Goal: Information Seeking & Learning: Learn about a topic

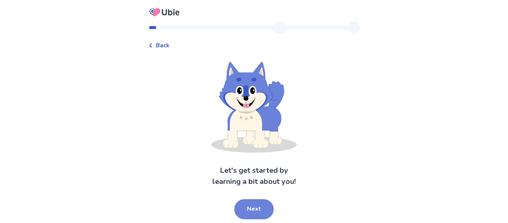
click at [248, 208] on button "Next" at bounding box center [253, 209] width 39 height 20
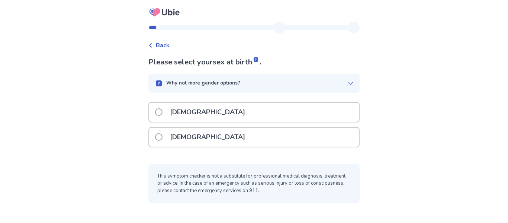
click at [188, 114] on p "[DEMOGRAPHIC_DATA]" at bounding box center [208, 112] width 84 height 19
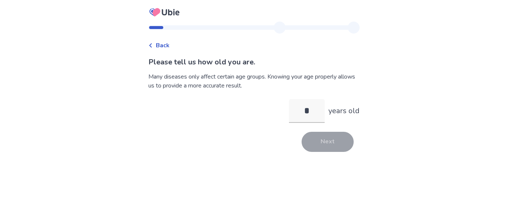
type input "**"
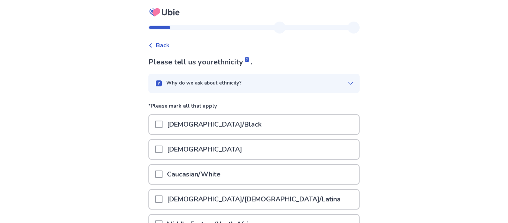
click at [163, 148] on span at bounding box center [158, 149] width 7 height 7
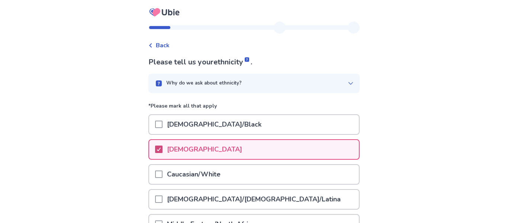
click at [161, 148] on icon at bounding box center [159, 149] width 4 height 4
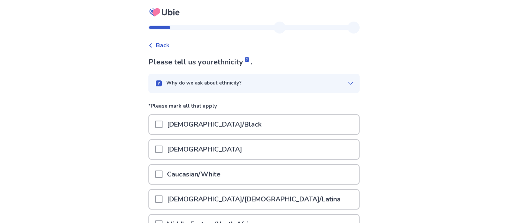
click at [163, 170] on span at bounding box center [158, 173] width 7 height 7
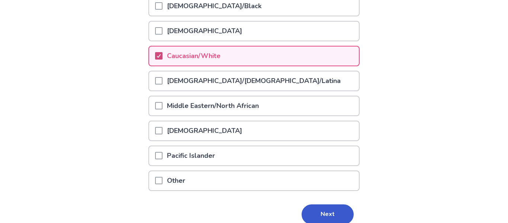
scroll to position [134, 0]
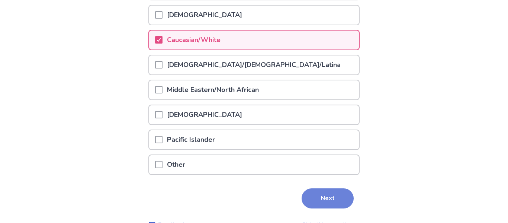
click at [313, 199] on button "Next" at bounding box center [328, 198] width 52 height 20
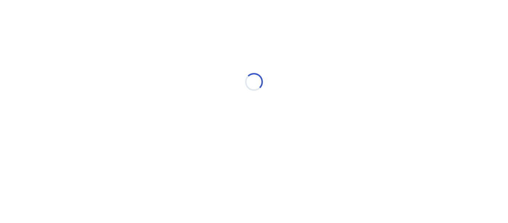
scroll to position [0, 0]
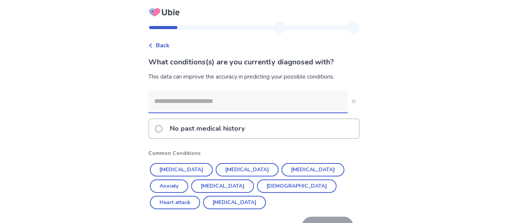
click at [163, 129] on span at bounding box center [158, 128] width 7 height 7
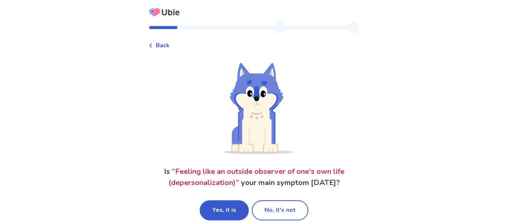
scroll to position [9, 0]
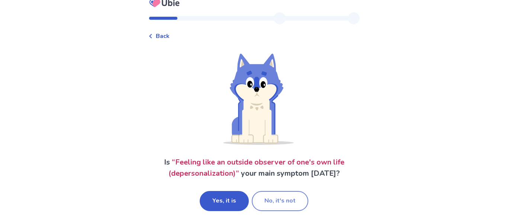
click at [267, 202] on button "No, it's not" at bounding box center [280, 201] width 57 height 20
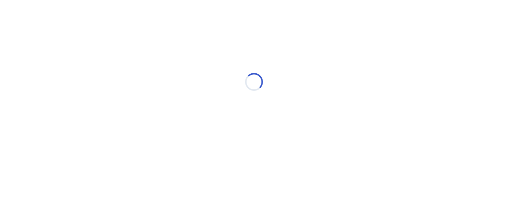
scroll to position [0, 0]
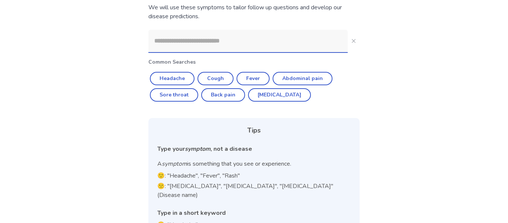
scroll to position [71, 0]
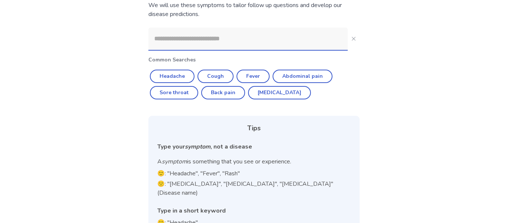
click at [230, 36] on input at bounding box center [247, 39] width 199 height 22
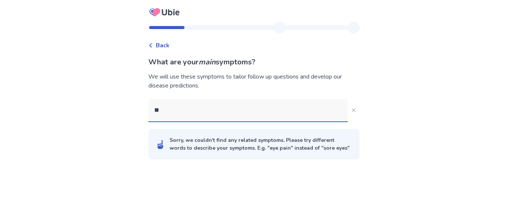
scroll to position [0, 0]
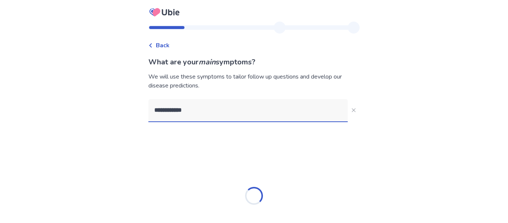
type input "**********"
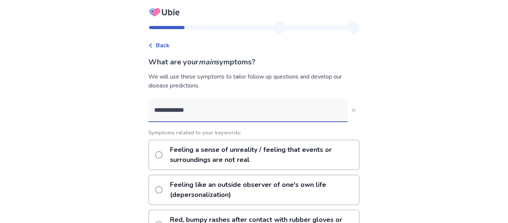
click at [182, 153] on p "Feeling a sense of unreality / feeling that events or surroundings are not real" at bounding box center [263, 154] width 194 height 29
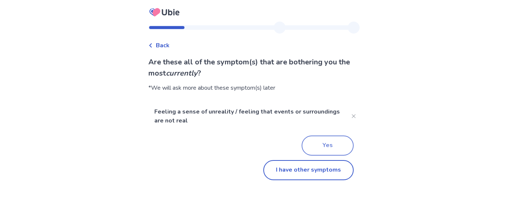
click at [321, 140] on button "Yes" at bounding box center [328, 145] width 52 height 20
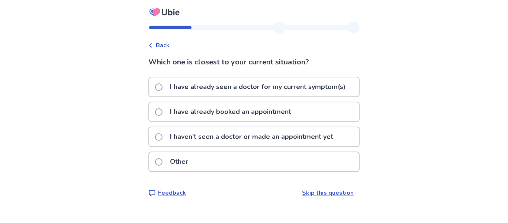
click at [167, 138] on label "I haven't seen a doctor or made an appointment yet" at bounding box center [246, 136] width 183 height 19
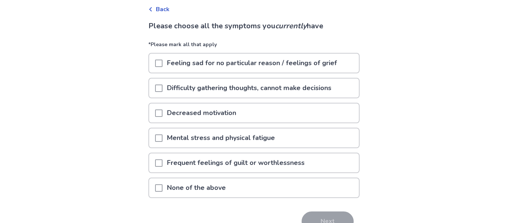
scroll to position [38, 0]
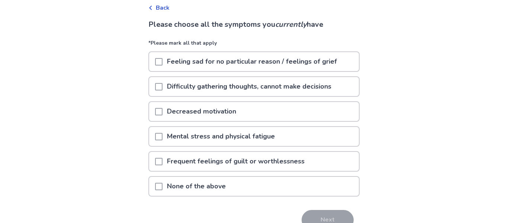
click at [163, 58] on span at bounding box center [158, 61] width 7 height 7
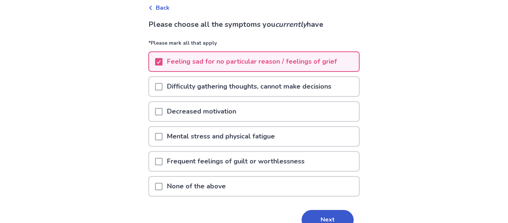
click at [161, 88] on span at bounding box center [158, 86] width 7 height 7
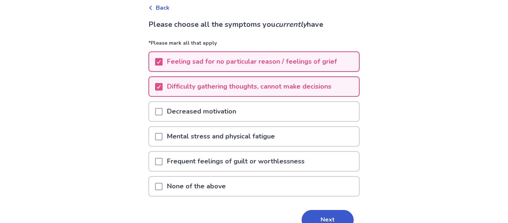
click at [160, 110] on span at bounding box center [158, 111] width 7 height 7
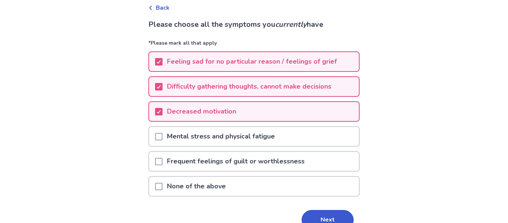
click at [163, 162] on span at bounding box center [158, 161] width 7 height 7
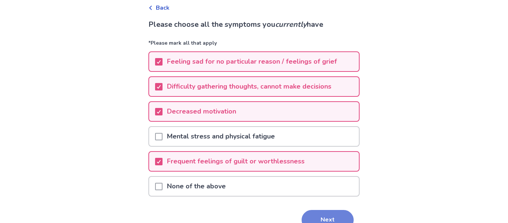
click at [323, 220] on button "Next" at bounding box center [328, 220] width 52 height 20
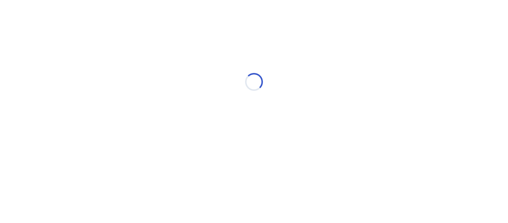
scroll to position [0, 0]
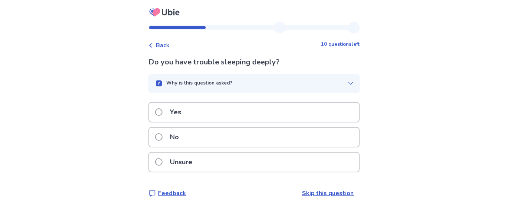
click at [173, 111] on p "Yes" at bounding box center [176, 112] width 20 height 19
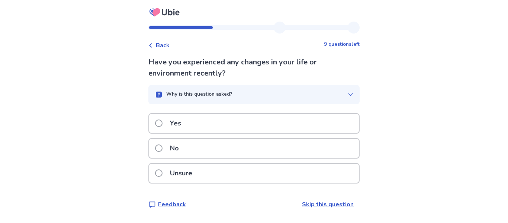
click at [183, 147] on p "No" at bounding box center [175, 148] width 18 height 19
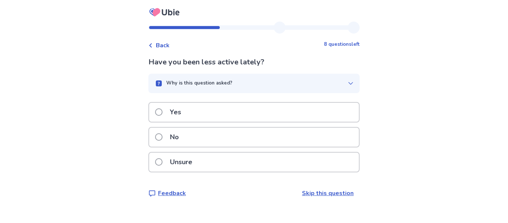
click at [190, 139] on div "No" at bounding box center [254, 137] width 210 height 19
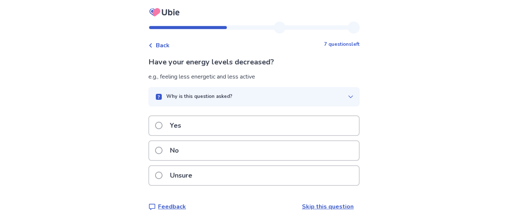
click at [186, 127] on p "Yes" at bounding box center [176, 125] width 20 height 19
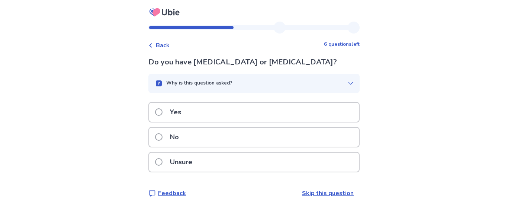
click at [172, 137] on p "No" at bounding box center [175, 137] width 18 height 19
click at [167, 112] on label "Yes" at bounding box center [170, 112] width 31 height 19
click at [169, 139] on label "No" at bounding box center [169, 137] width 28 height 19
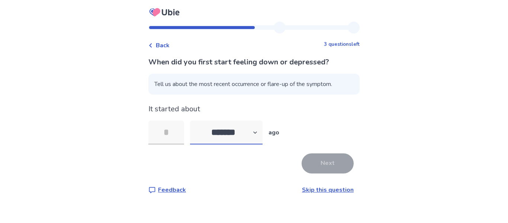
click at [233, 136] on select "******* ****** ******* ******** *******" at bounding box center [226, 133] width 73 height 24
click at [195, 121] on select "******* ****** ******* ******** *******" at bounding box center [226, 133] width 73 height 24
click at [239, 135] on select "******* ****** ******* ******** *******" at bounding box center [226, 133] width 73 height 24
select select "*"
click at [195, 121] on select "******* ****** ******* ******** *******" at bounding box center [226, 133] width 73 height 24
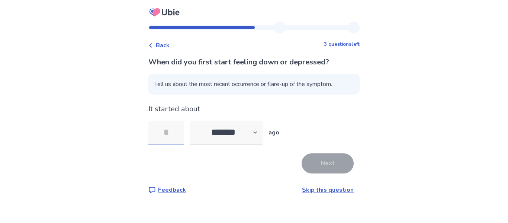
click at [166, 131] on input "tel" at bounding box center [166, 133] width 36 height 24
type input "*"
click at [335, 165] on button "Next" at bounding box center [328, 163] width 52 height 20
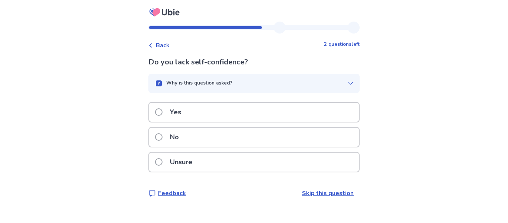
click at [171, 111] on p "Yes" at bounding box center [176, 112] width 20 height 19
click at [168, 111] on label "Yes" at bounding box center [170, 112] width 31 height 19
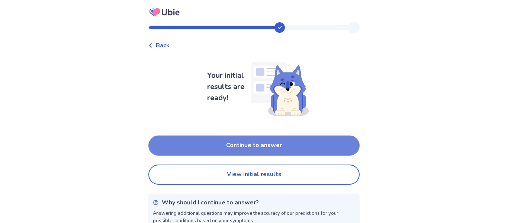
scroll to position [12, 0]
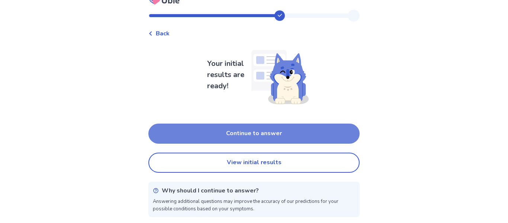
click at [236, 131] on button "Continue to answer" at bounding box center [253, 134] width 211 height 20
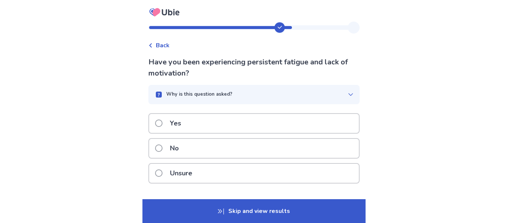
click at [173, 124] on p "Yes" at bounding box center [176, 123] width 20 height 19
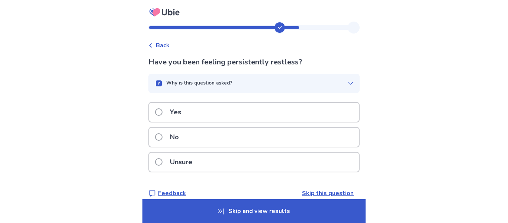
click at [194, 114] on div "Yes" at bounding box center [254, 112] width 210 height 19
click at [180, 109] on p "Yes" at bounding box center [176, 112] width 20 height 19
click at [170, 112] on p "Yes" at bounding box center [176, 112] width 20 height 19
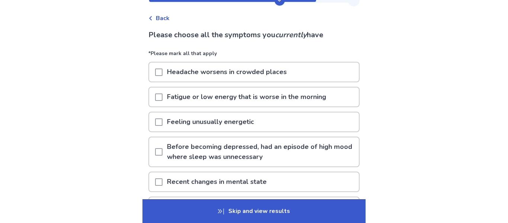
scroll to position [28, 0]
click at [162, 97] on span at bounding box center [158, 96] width 7 height 7
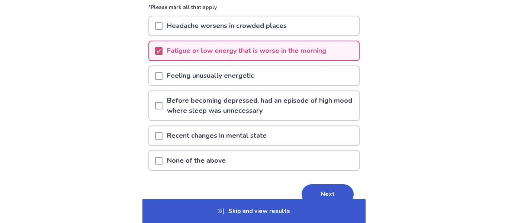
scroll to position [75, 0]
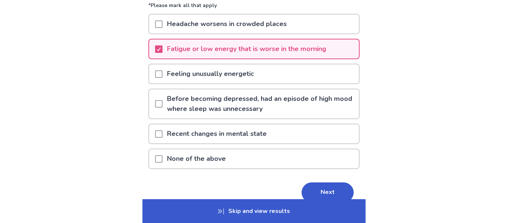
click at [162, 107] on span at bounding box center [158, 103] width 7 height 7
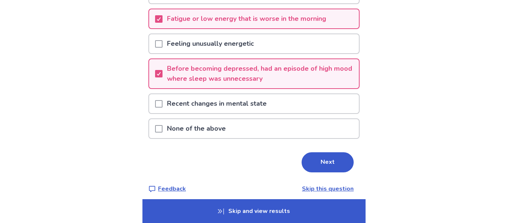
scroll to position [107, 0]
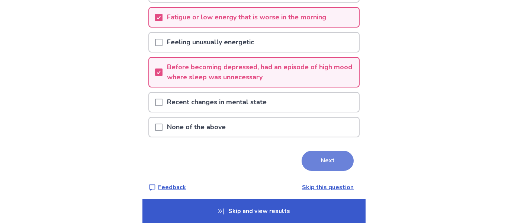
click at [326, 155] on button "Next" at bounding box center [328, 161] width 52 height 20
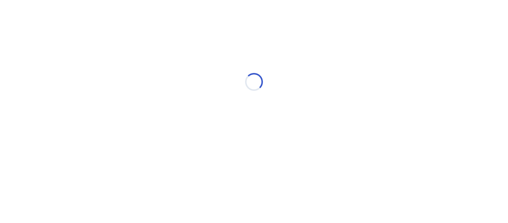
scroll to position [0, 0]
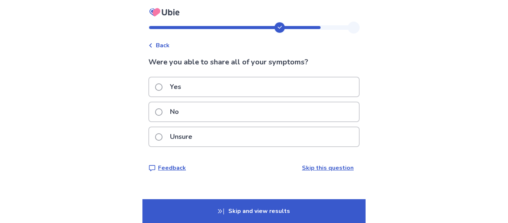
click at [176, 88] on p "Yes" at bounding box center [176, 86] width 20 height 19
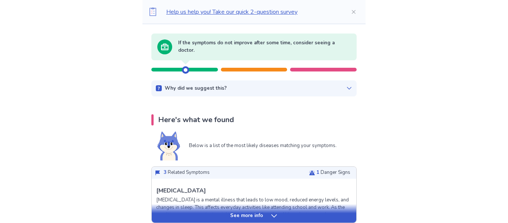
scroll to position [28, 0]
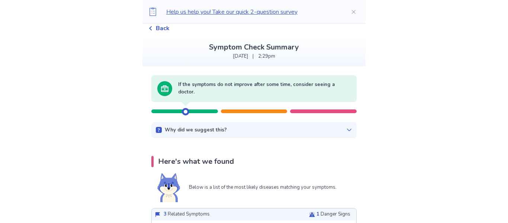
click at [246, 111] on div at bounding box center [254, 111] width 67 height 4
click at [303, 109] on div at bounding box center [323, 111] width 67 height 4
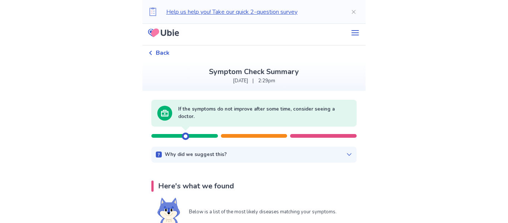
scroll to position [0, 0]
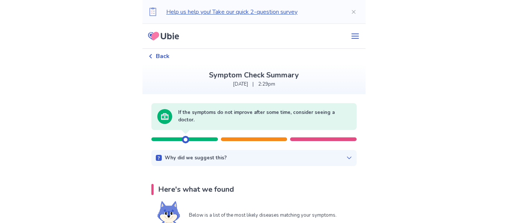
click at [153, 56] on icon at bounding box center [150, 56] width 4 height 4
